Goal: Answer question/provide support

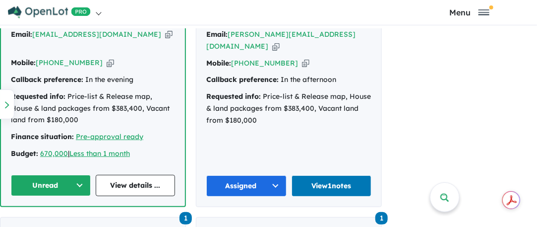
scroll to position [694, 0]
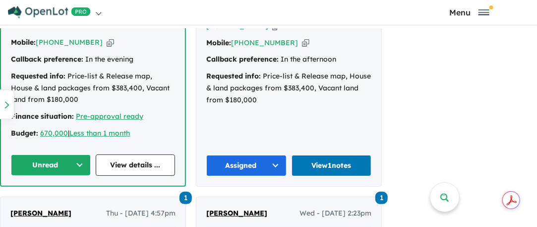
click at [83, 154] on button "Unread" at bounding box center [51, 164] width 80 height 21
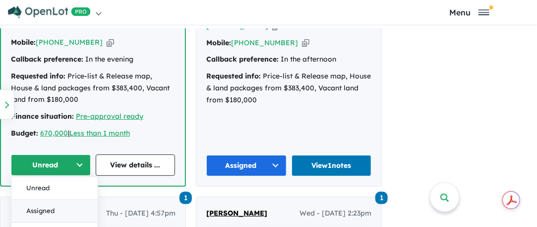
click at [48, 199] on button "Assigned" at bounding box center [54, 210] width 86 height 23
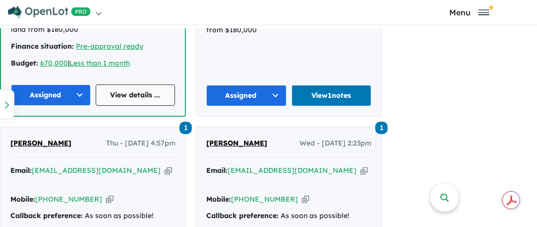
scroll to position [793, 0]
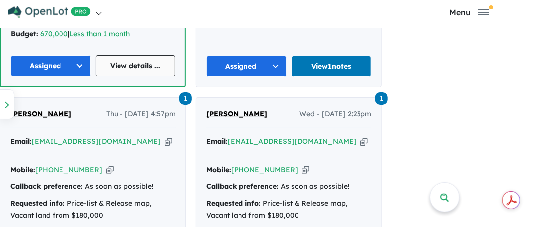
click at [130, 55] on link "View details ..." at bounding box center [136, 65] width 80 height 21
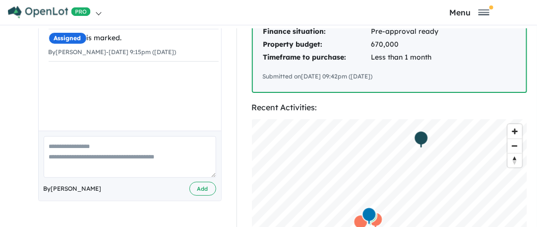
scroll to position [297, 0]
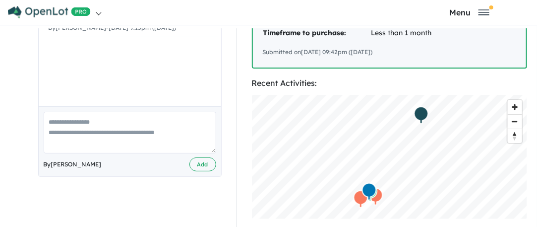
click at [65, 118] on textarea at bounding box center [130, 132] width 172 height 41
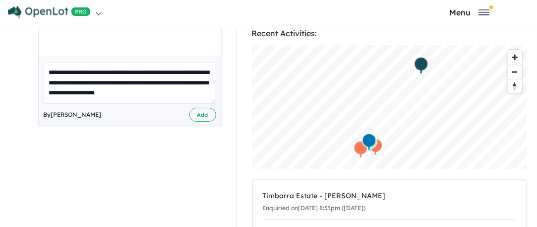
scroll to position [3, 0]
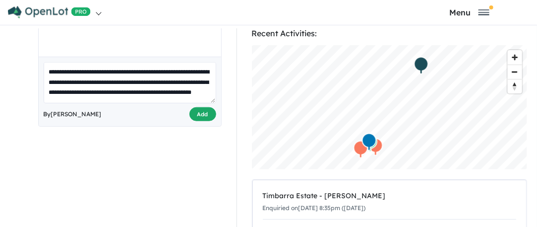
type textarea "**********"
click at [205, 107] on button "Add" at bounding box center [202, 114] width 27 height 14
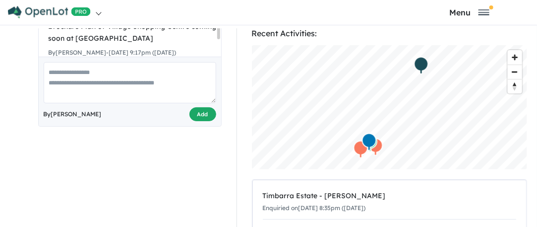
scroll to position [352, 0]
